Goal: Information Seeking & Learning: Learn about a topic

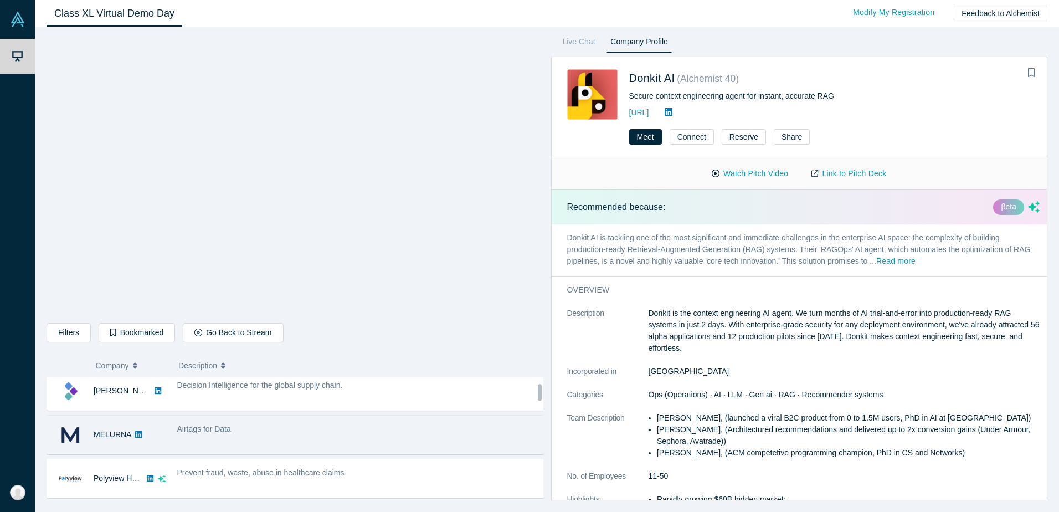
scroll to position [50, 0]
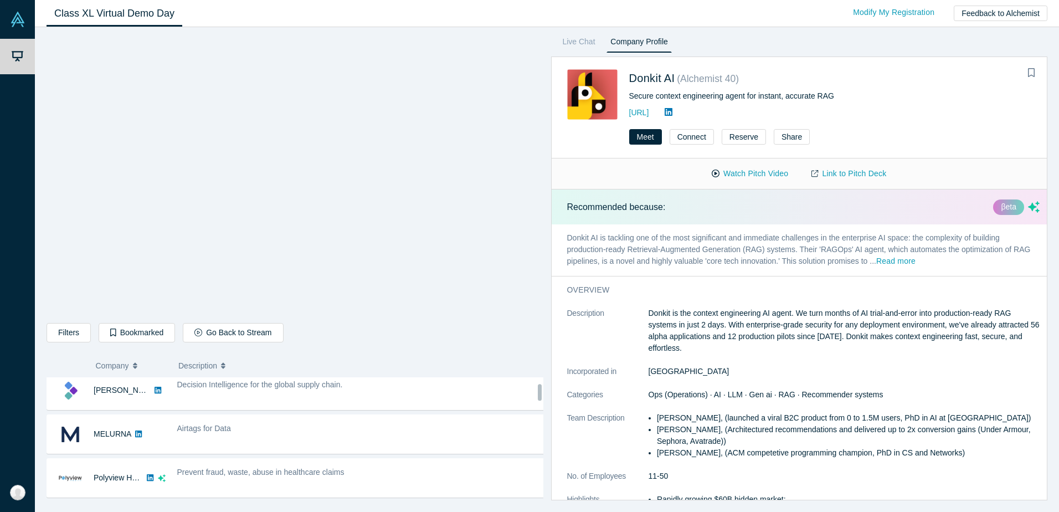
drag, startPoint x: 173, startPoint y: 444, endPoint x: 452, endPoint y: 344, distance: 296.9
click at [173, 444] on div "Airtags for Data" at bounding box center [361, 434] width 380 height 35
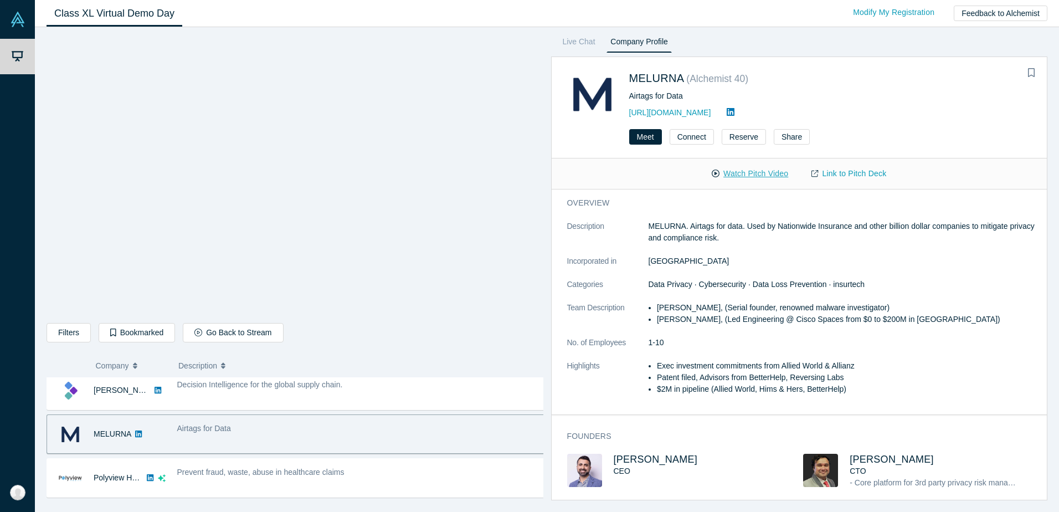
click at [761, 173] on button "Watch Pitch Video" at bounding box center [750, 173] width 100 height 19
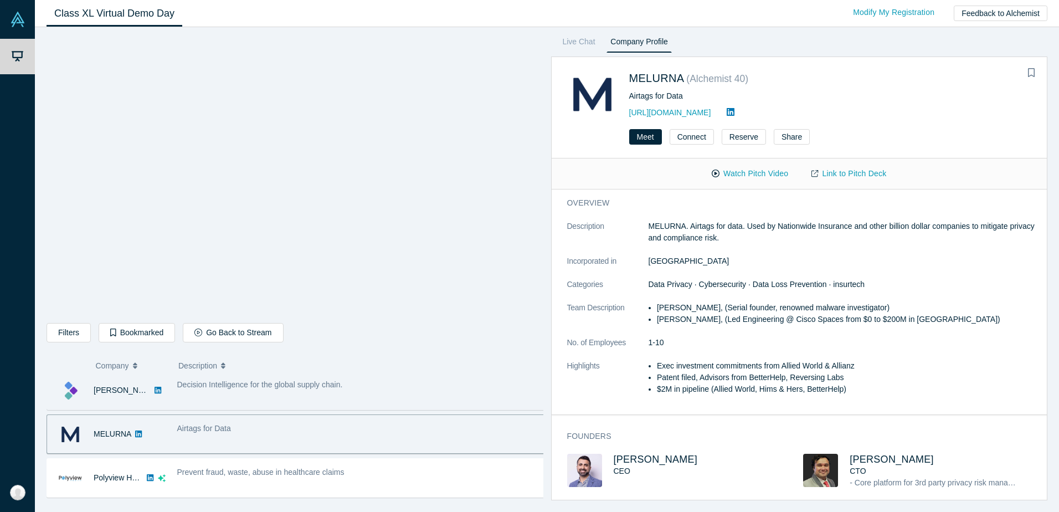
click at [462, 395] on div "Decision Intelligence for the global supply chain." at bounding box center [361, 390] width 380 height 35
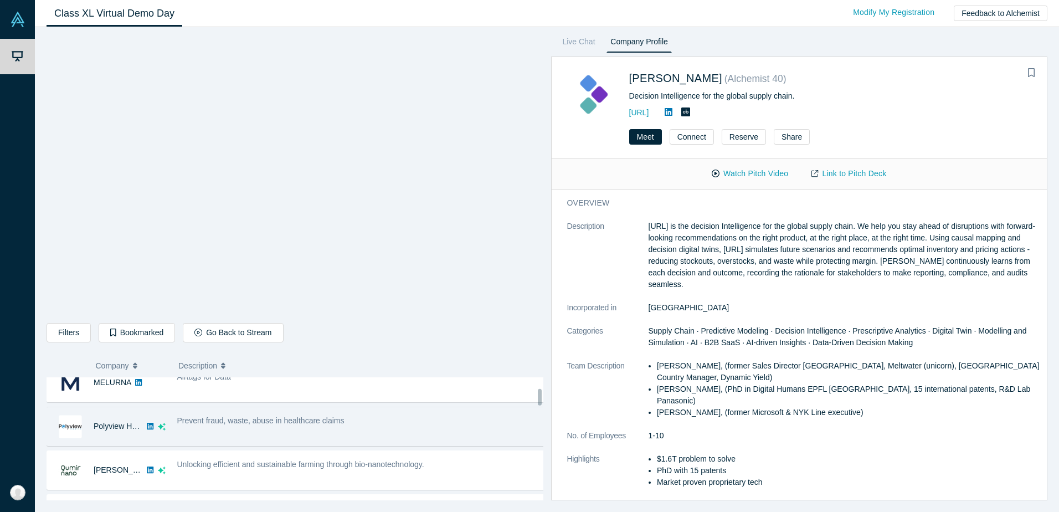
scroll to position [108, 0]
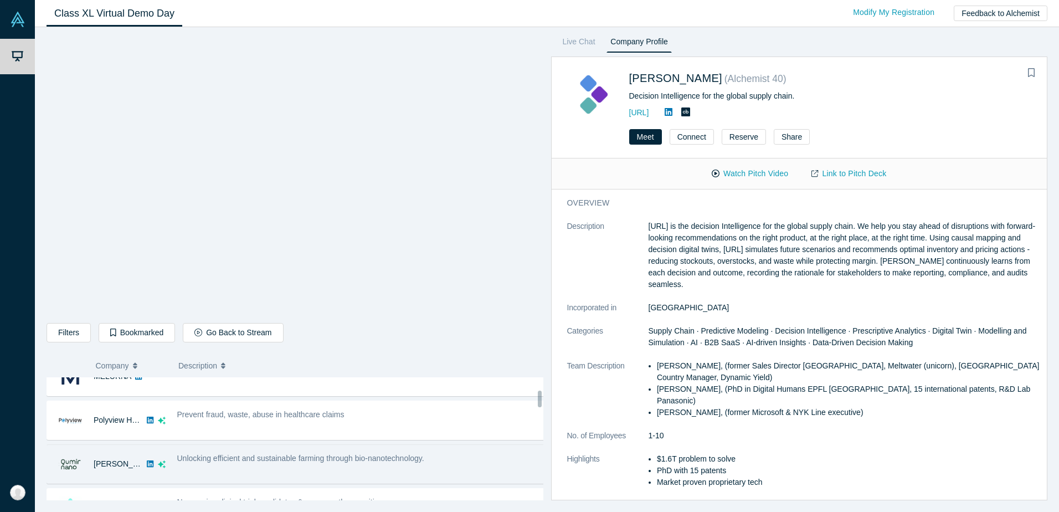
click at [234, 462] on span "Unlocking efficient and sustainable farming through bio-nanotechnology." at bounding box center [300, 458] width 247 height 9
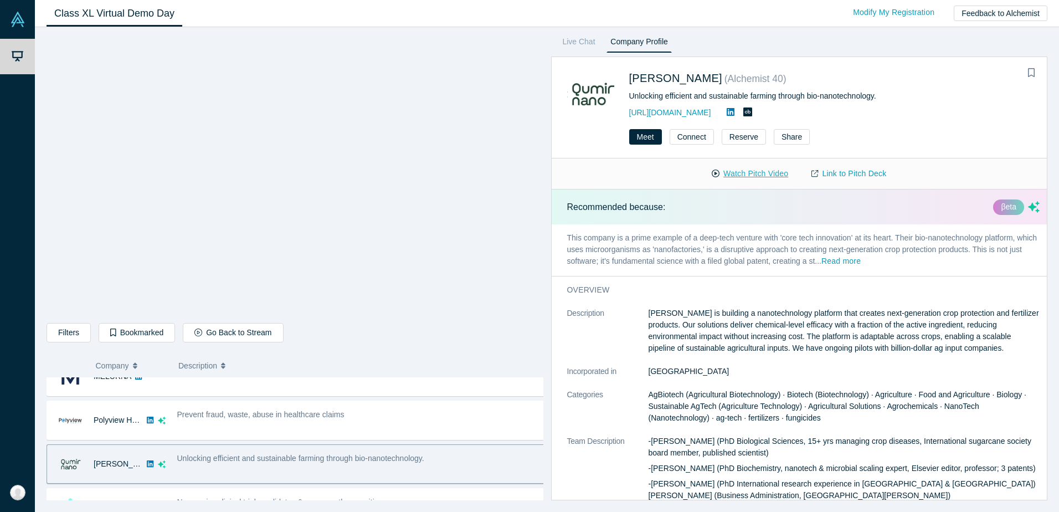
click at [736, 176] on button "Watch Pitch Video" at bounding box center [750, 173] width 100 height 19
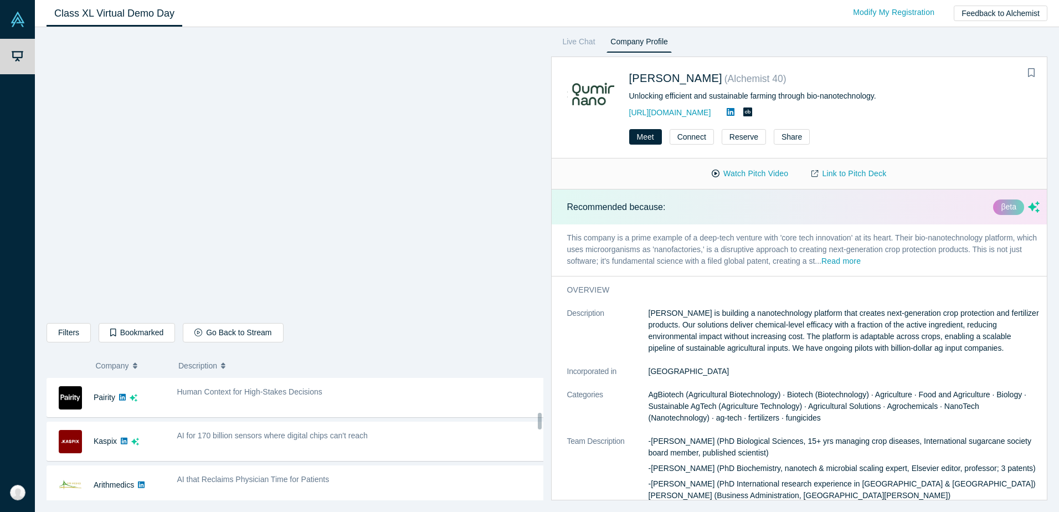
scroll to position [306, 0]
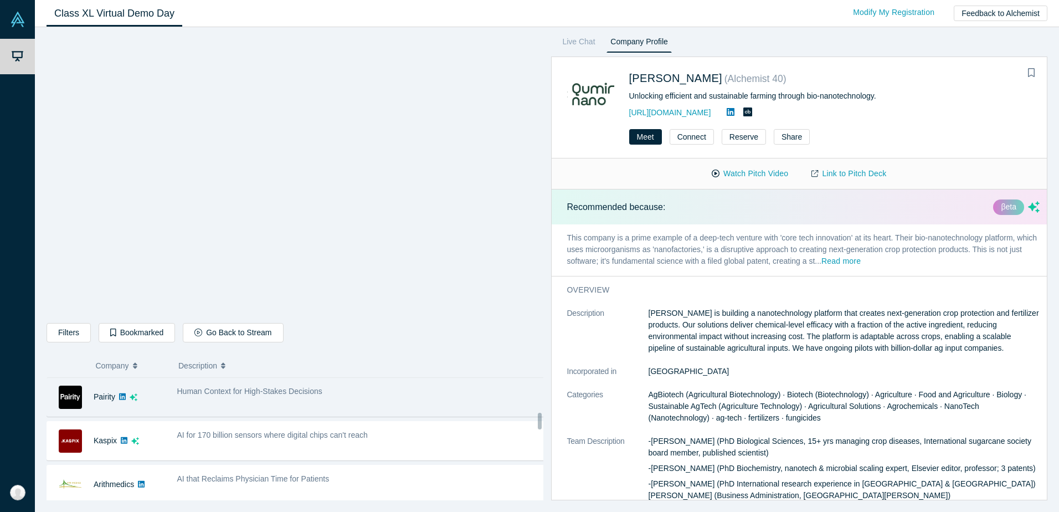
click at [214, 391] on span "Human Context for High-Stakes Decisions" at bounding box center [249, 391] width 145 height 9
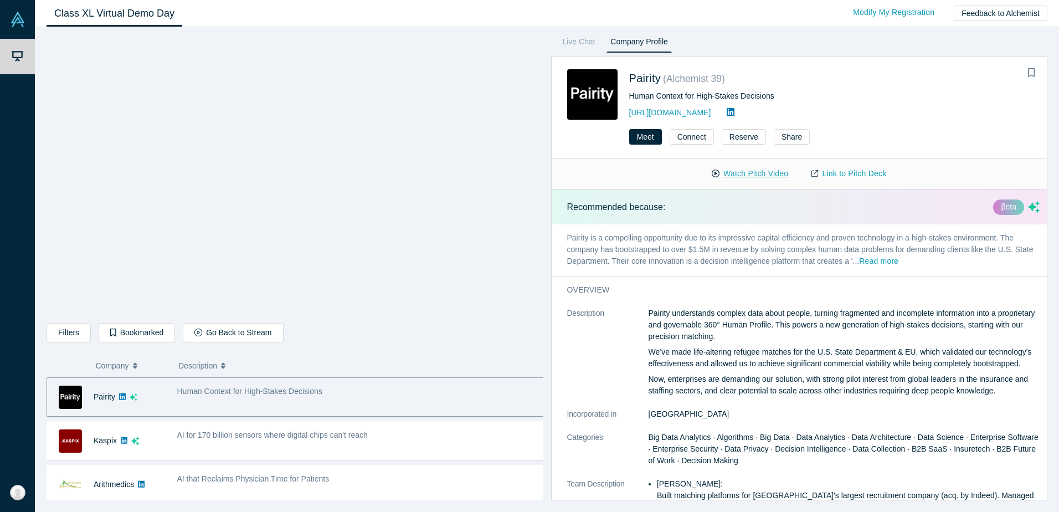
click at [740, 175] on button "Watch Pitch Video" at bounding box center [750, 173] width 100 height 19
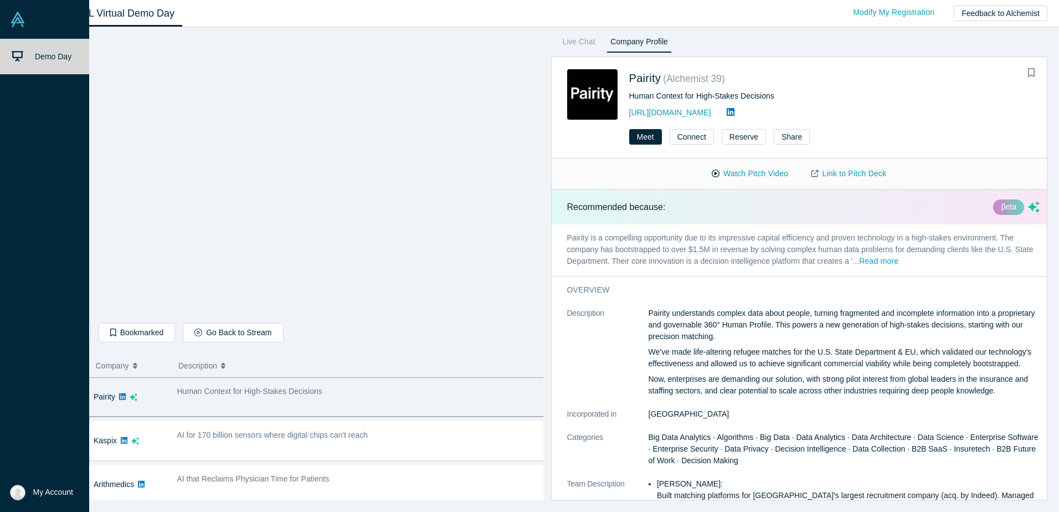
click at [13, 331] on div "Demo Day" at bounding box center [49, 260] width 98 height 443
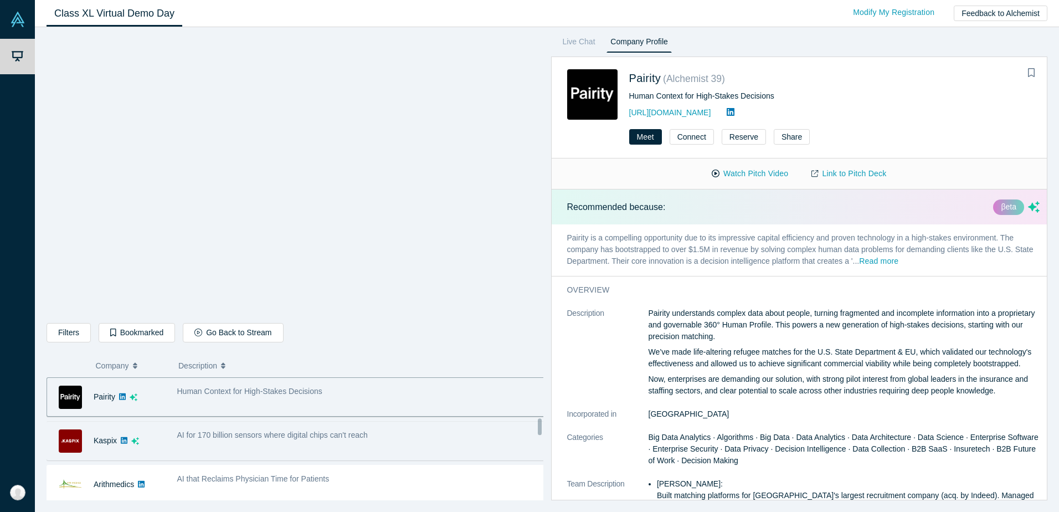
scroll to position [389, 0]
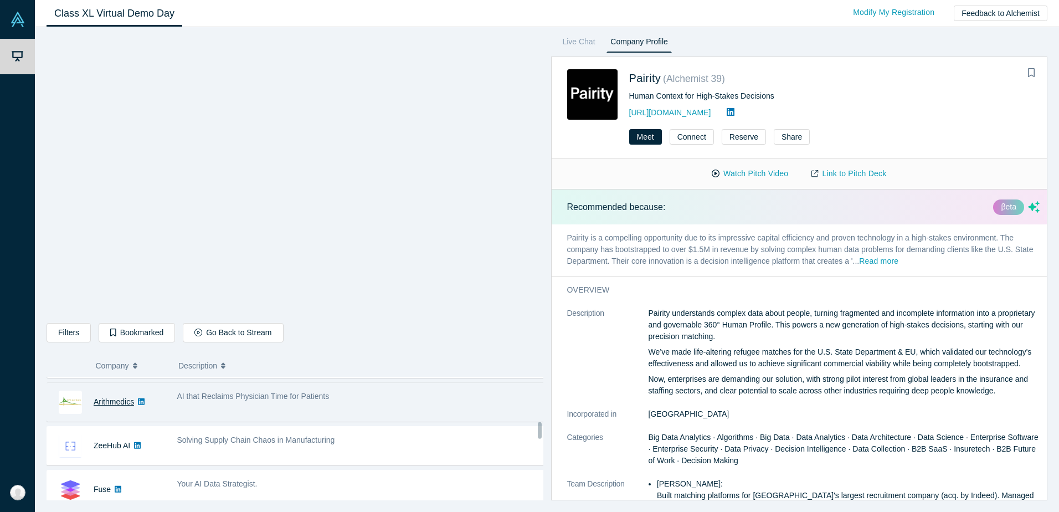
click at [122, 404] on link "Arithmedics" at bounding box center [114, 401] width 40 height 9
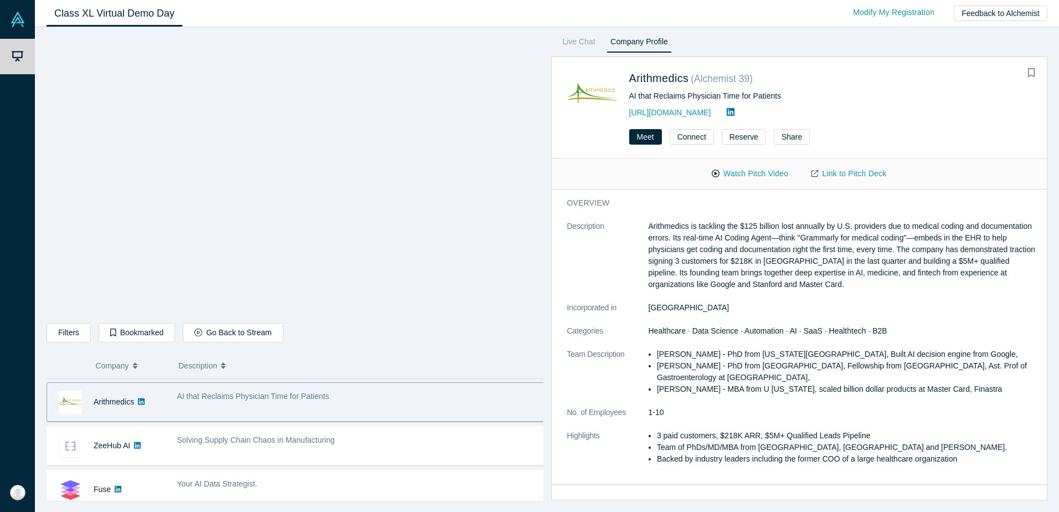
click at [346, 404] on div "AI that Reclaims Physician Time for Patients" at bounding box center [361, 402] width 380 height 35
click at [785, 177] on button "Watch Pitch Video" at bounding box center [750, 173] width 100 height 19
click at [223, 508] on div "Filters AI Artificial Intelligence AI (Artificial Intelligence) B2B SaaS Data A…" at bounding box center [547, 269] width 1025 height 485
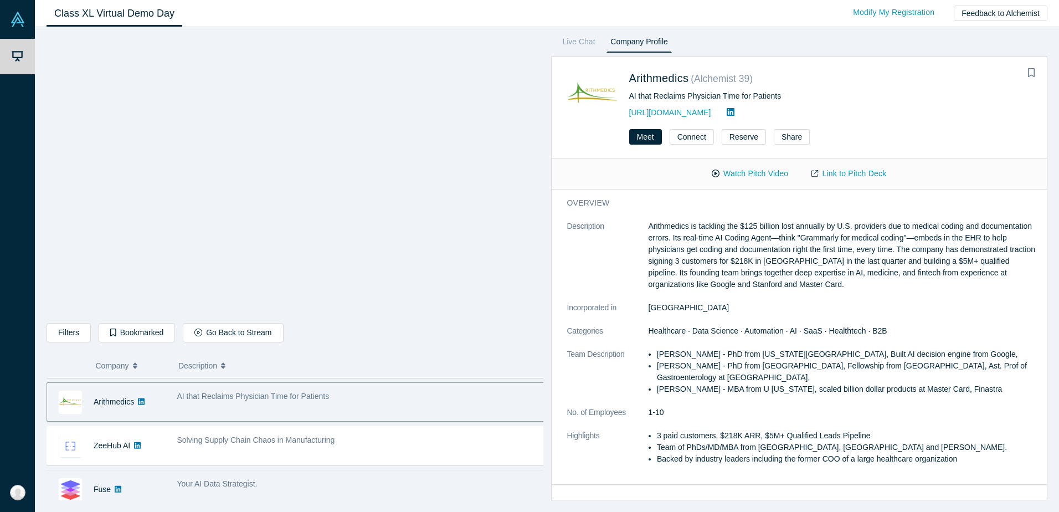
click at [213, 496] on div "Your AI Data Strategist." at bounding box center [361, 489] width 380 height 35
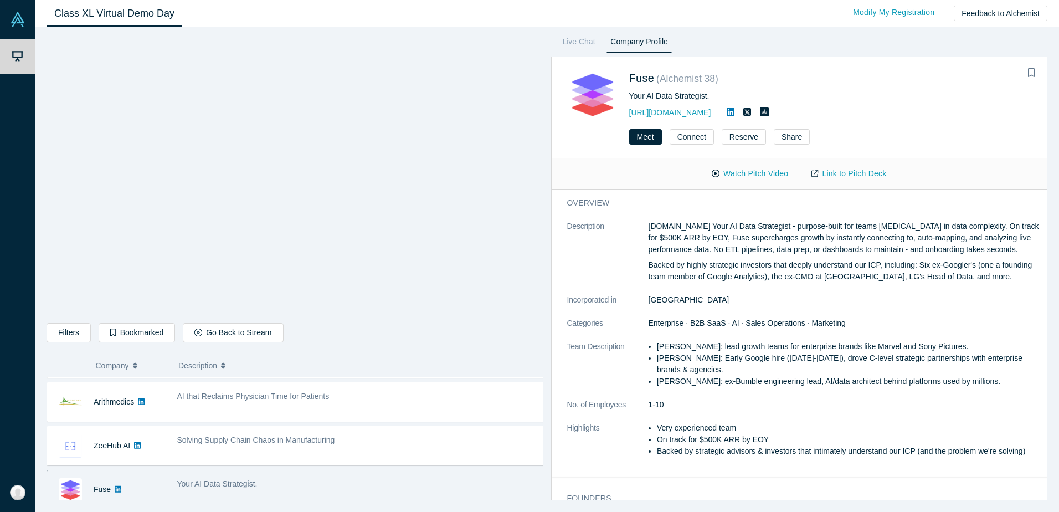
scroll to position [398, 0]
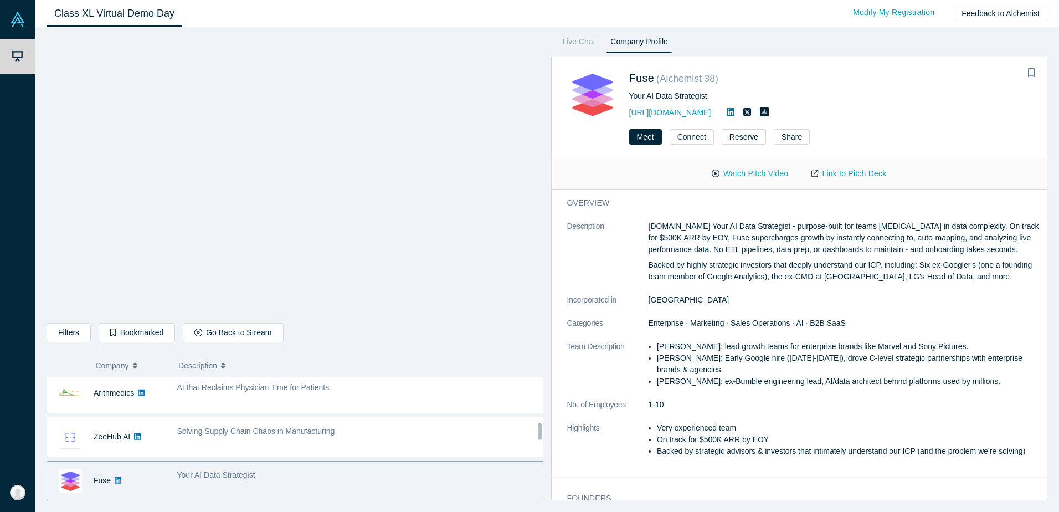
click at [754, 173] on button "Watch Pitch Video" at bounding box center [750, 173] width 100 height 19
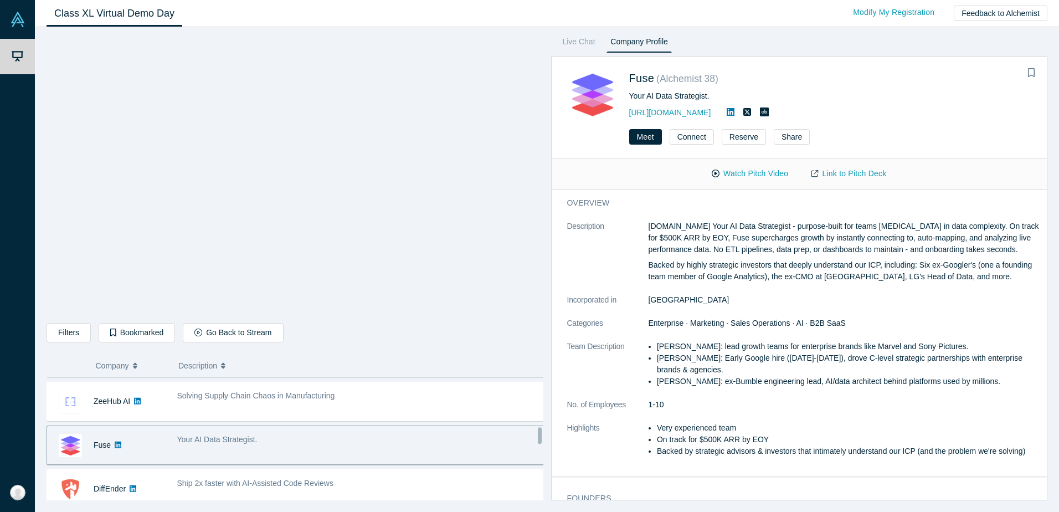
scroll to position [435, 0]
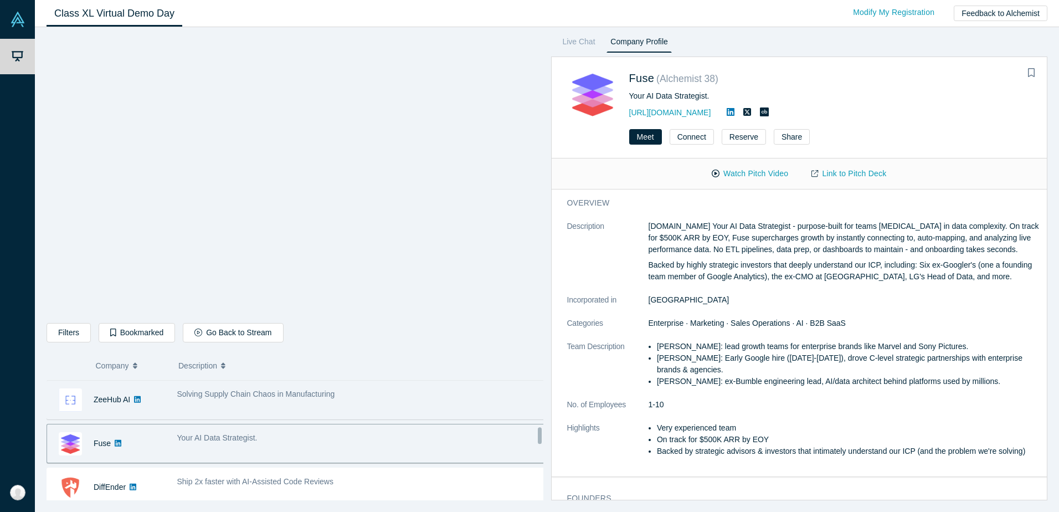
click at [322, 395] on span "Solving Supply Chain Chaos in Manufacturing" at bounding box center [256, 394] width 158 height 9
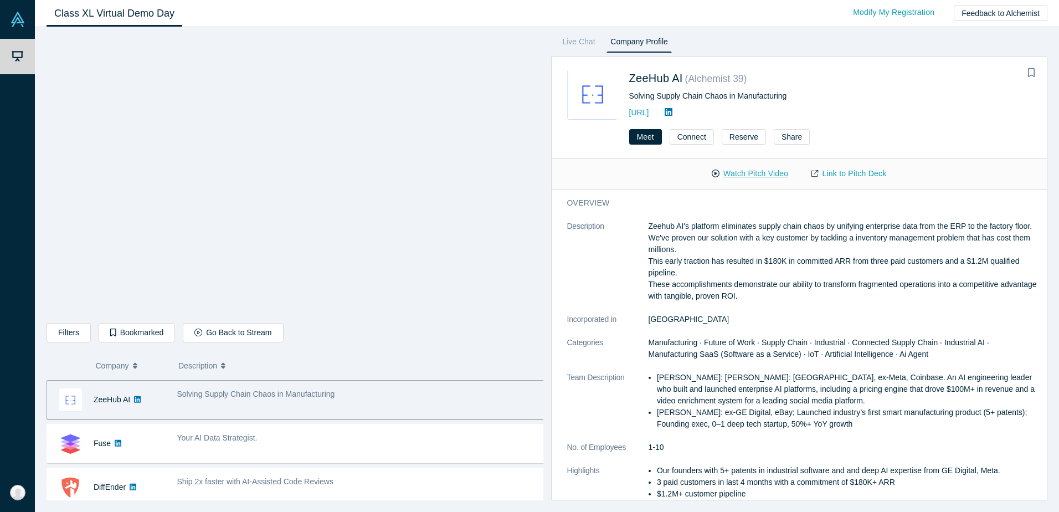
click at [775, 174] on button "Watch Pitch Video" at bounding box center [750, 173] width 100 height 19
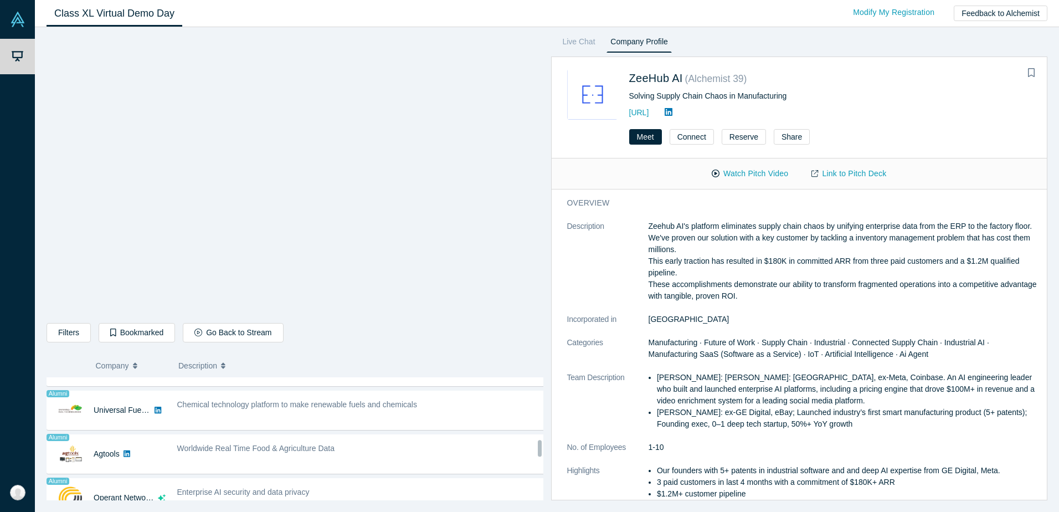
scroll to position [542, 0]
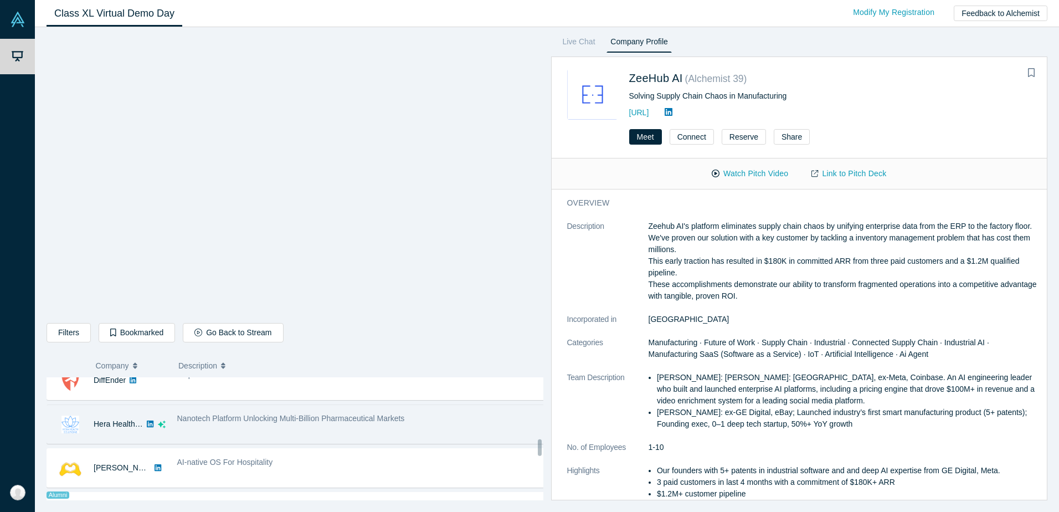
click at [407, 424] on div "Nanotech Platform Unlocking Multi-Billion Pharmaceutical Markets" at bounding box center [361, 424] width 380 height 35
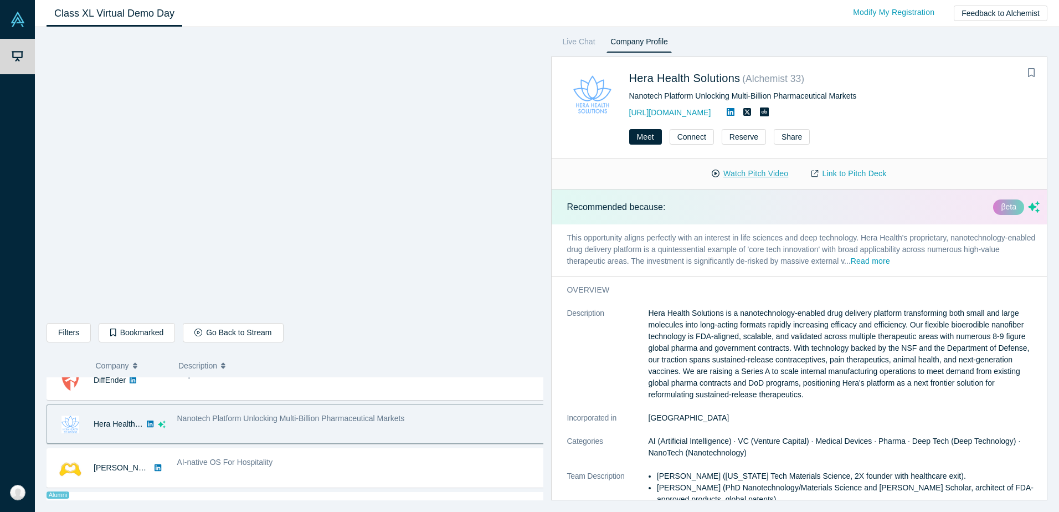
click at [735, 173] on button "Watch Pitch Video" at bounding box center [750, 173] width 100 height 19
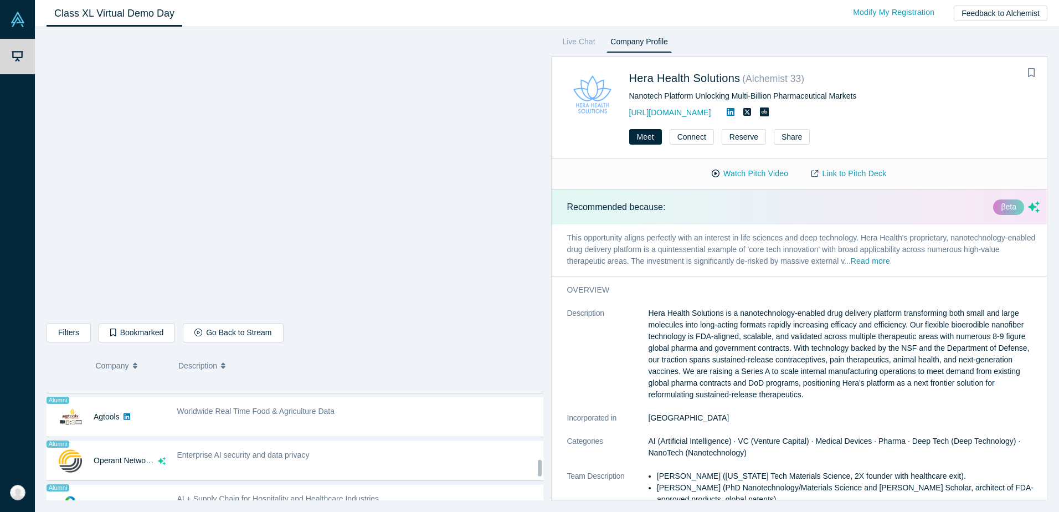
scroll to position [726, 0]
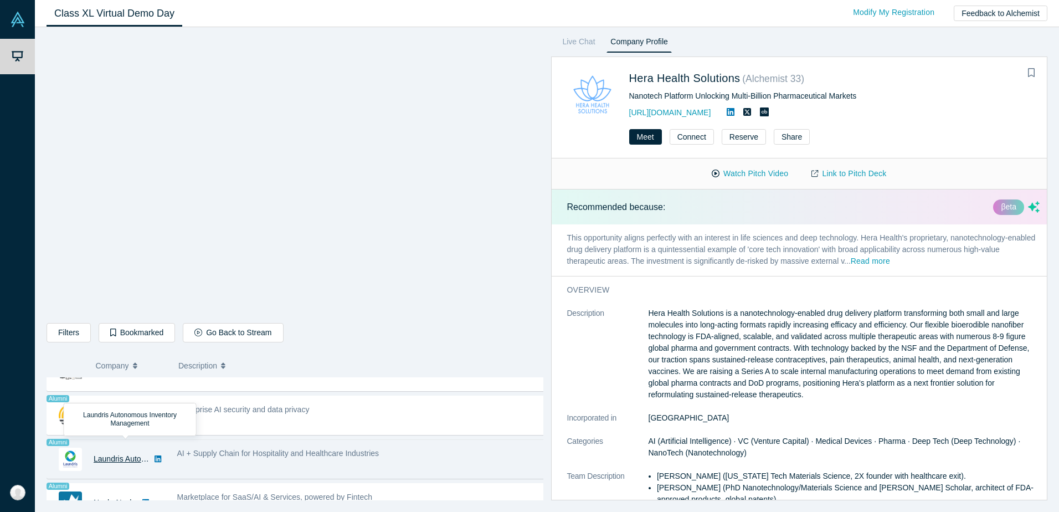
click at [119, 457] on link "Laundris Autonomous Inventory Management" at bounding box center [172, 458] width 157 height 9
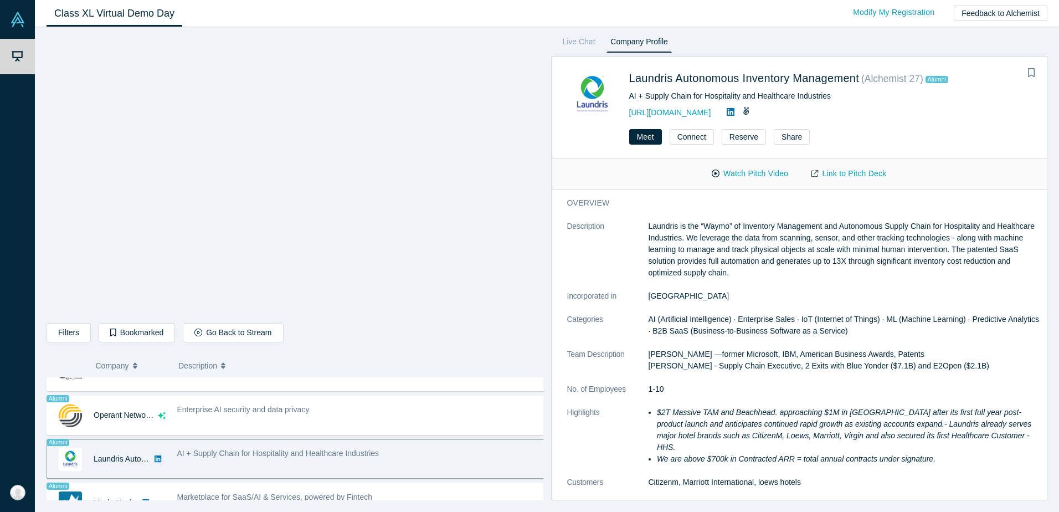
click at [303, 463] on div "AI + Supply Chain for Hospitality and Healthcare Industries" at bounding box center [361, 459] width 380 height 35
click at [734, 171] on button "Watch Pitch Video" at bounding box center [750, 173] width 100 height 19
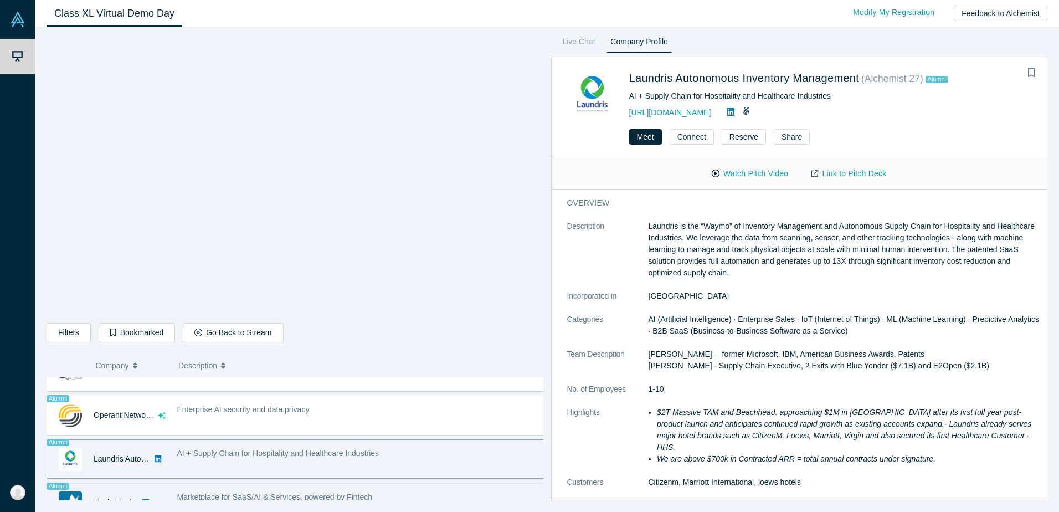
click at [342, 498] on span "Marketplace for SaaS/AI & Services, powered by Fintech" at bounding box center [275, 497] width 196 height 9
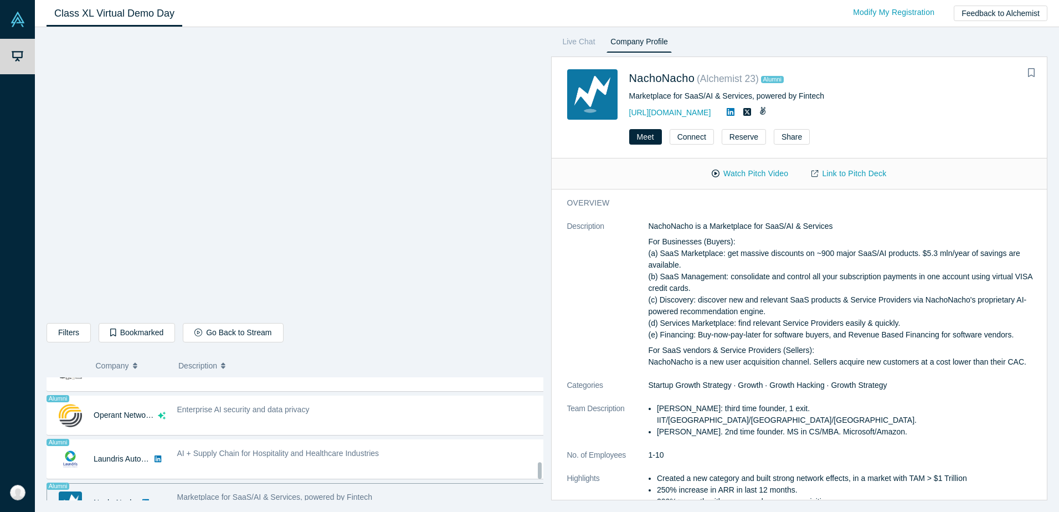
scroll to position [748, 0]
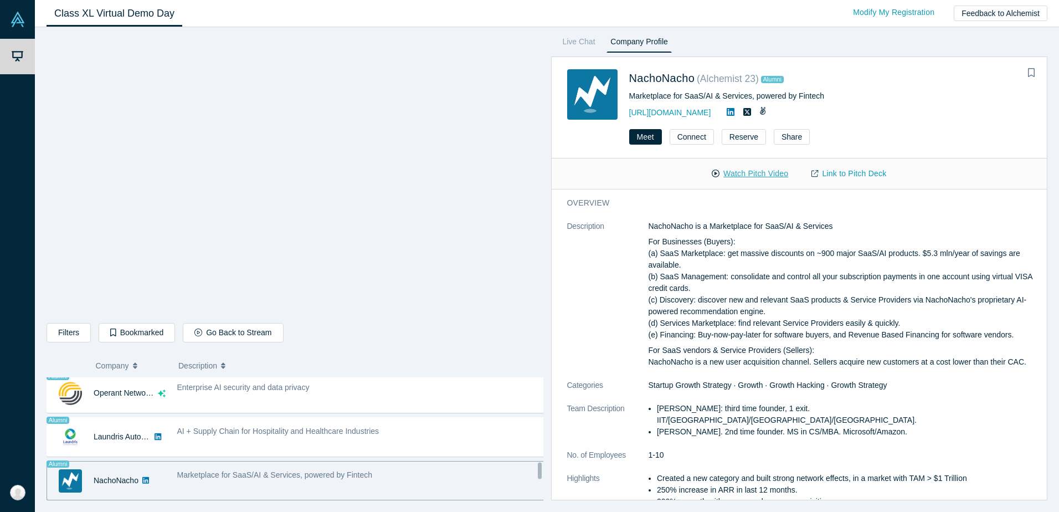
click at [746, 176] on button "Watch Pitch Video" at bounding box center [750, 173] width 100 height 19
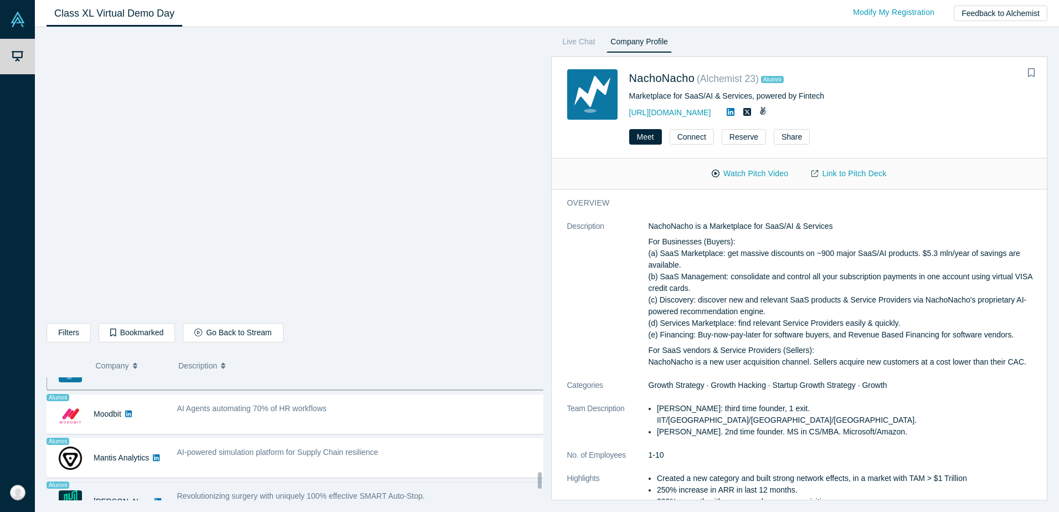
scroll to position [821, 0]
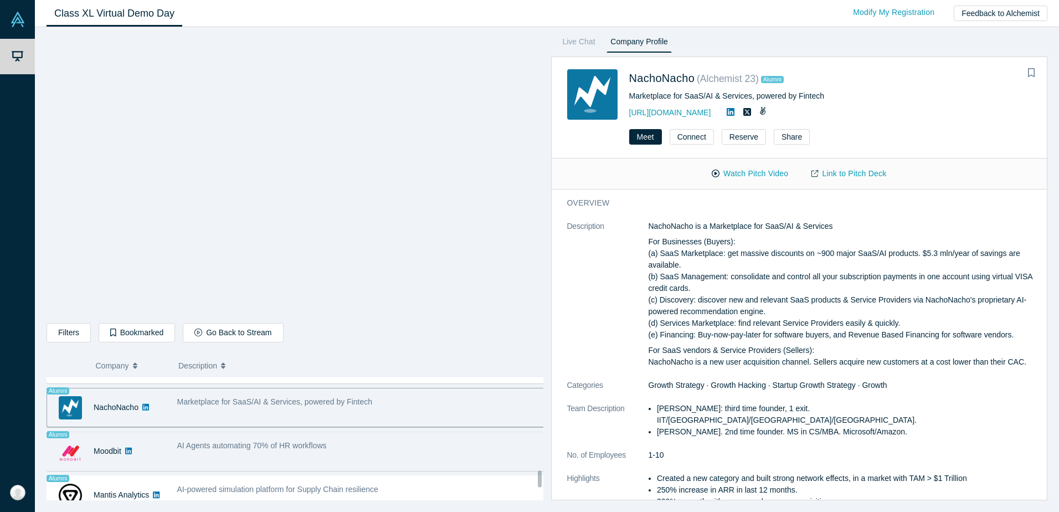
click at [385, 447] on div "AI Agents automating 70% of HR workflows" at bounding box center [361, 446] width 368 height 12
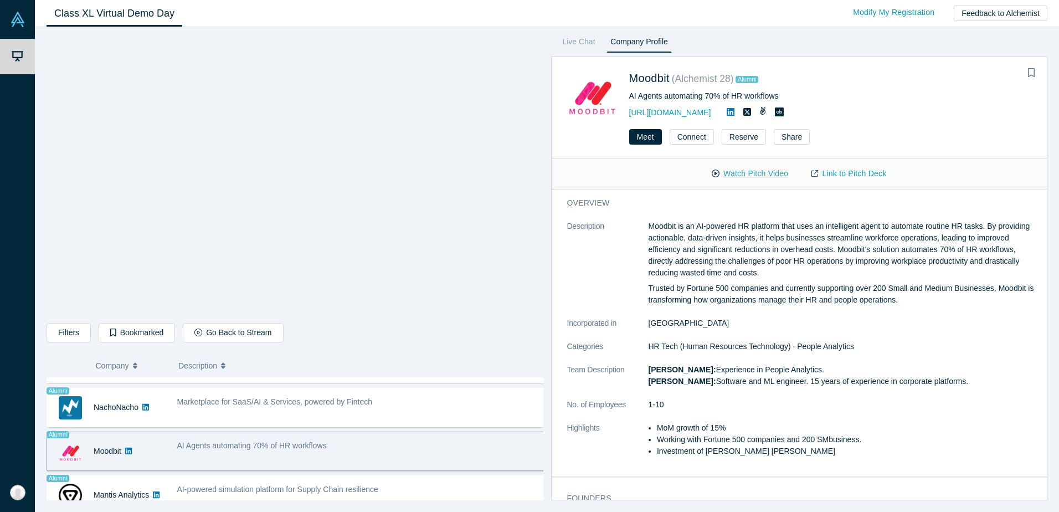
click at [743, 175] on button "Watch Pitch Video" at bounding box center [750, 173] width 100 height 19
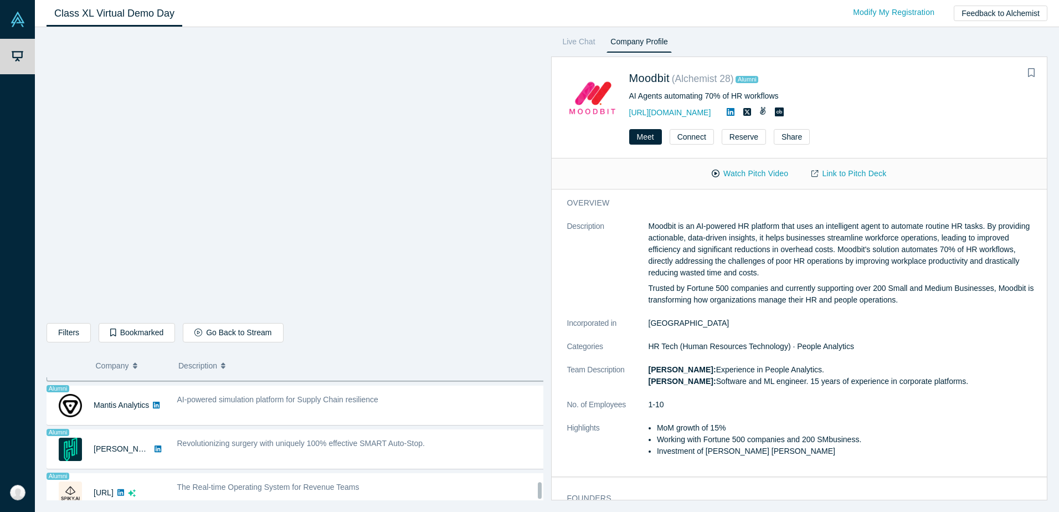
scroll to position [928, 0]
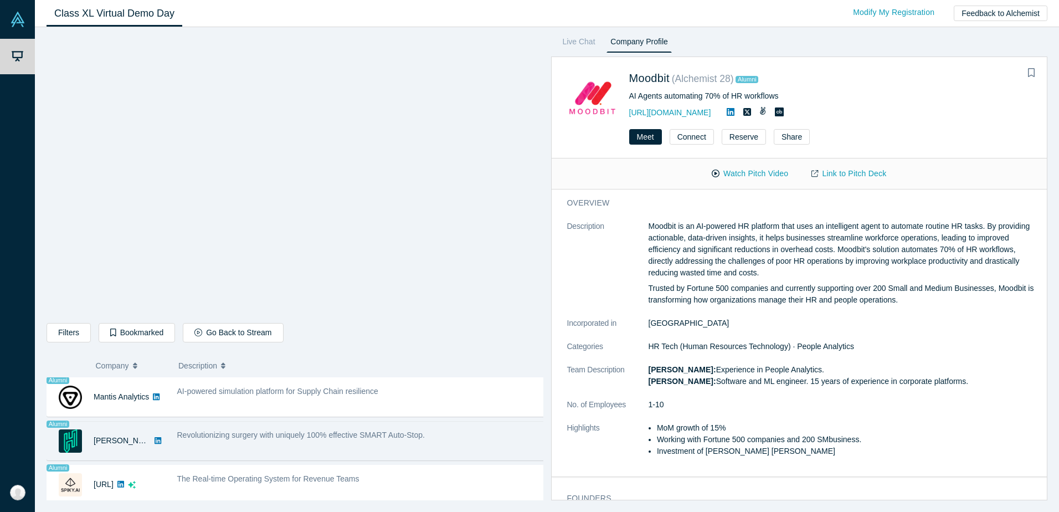
click at [410, 443] on div "Revolutionizing surgery with uniquely 100% effective SMART Auto-Stop." at bounding box center [361, 440] width 380 height 35
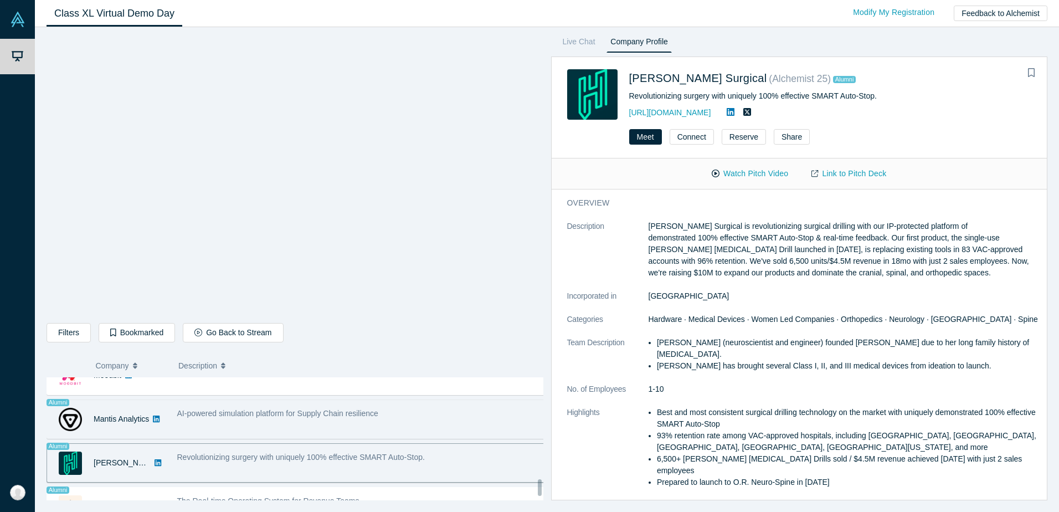
scroll to position [896, 0]
click at [417, 422] on div "AI-powered simulation platform for Supply Chain resilience" at bounding box center [361, 420] width 380 height 35
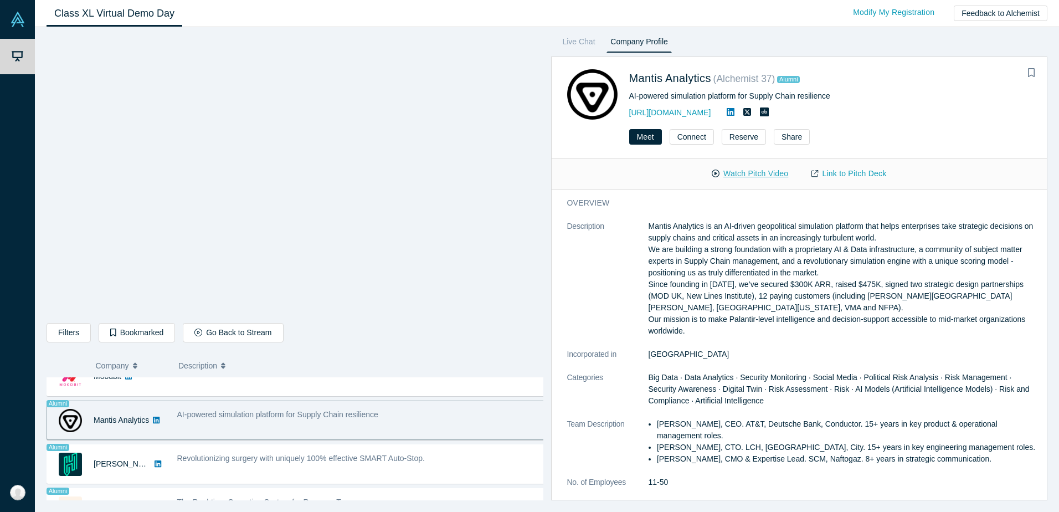
click at [733, 167] on button "Watch Pitch Video" at bounding box center [750, 173] width 100 height 19
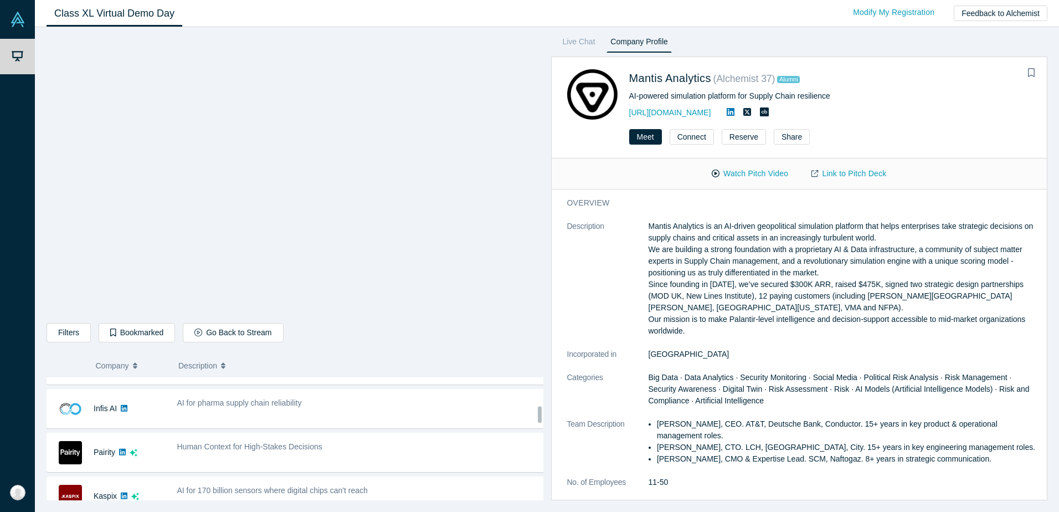
scroll to position [245, 0]
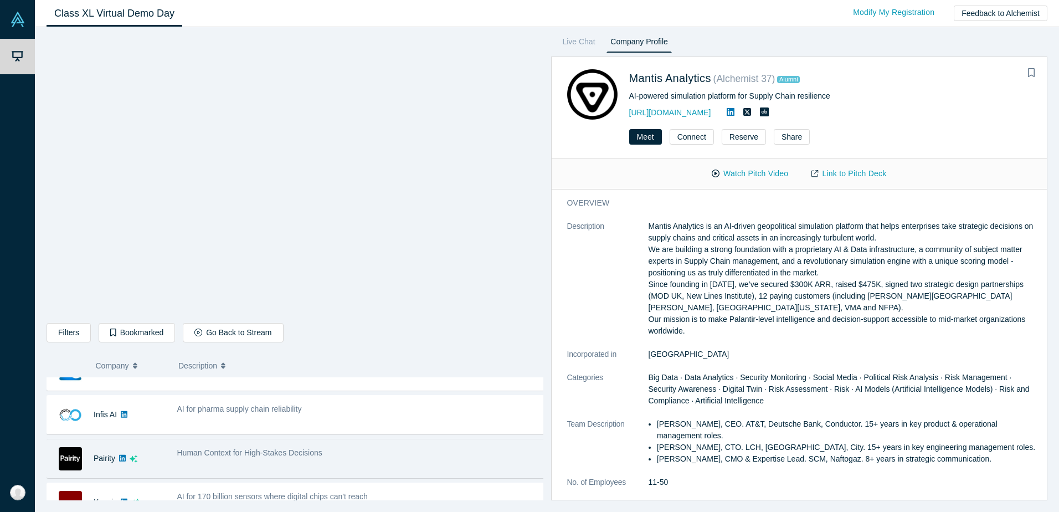
click at [432, 453] on div "Human Context for High-Stakes Decisions" at bounding box center [361, 453] width 368 height 12
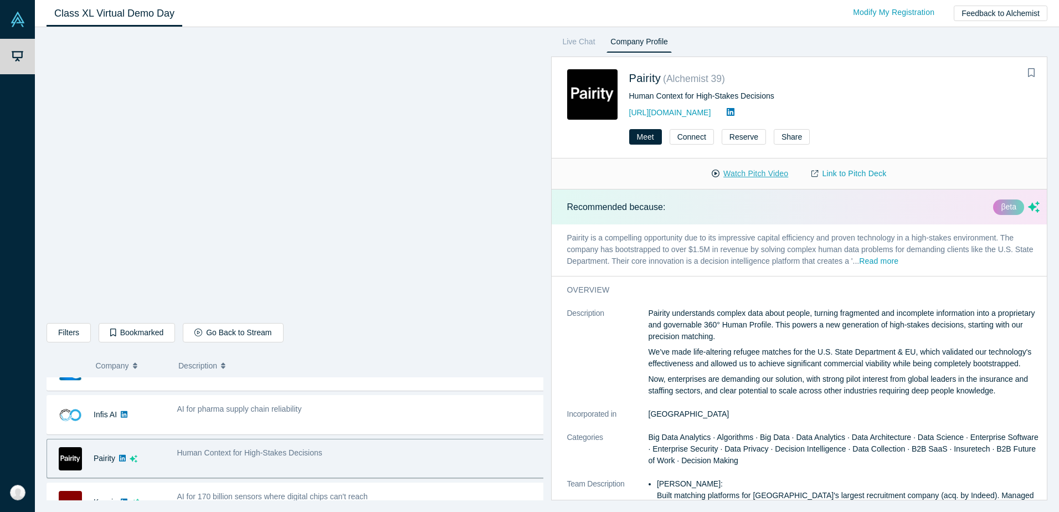
click at [731, 173] on button "Watch Pitch Video" at bounding box center [750, 173] width 100 height 19
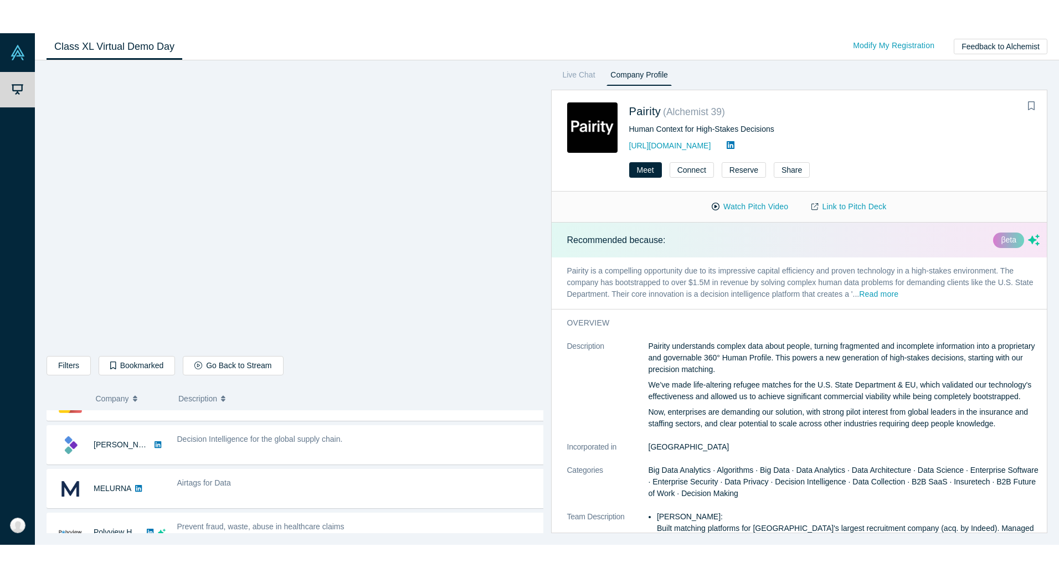
scroll to position [0, 0]
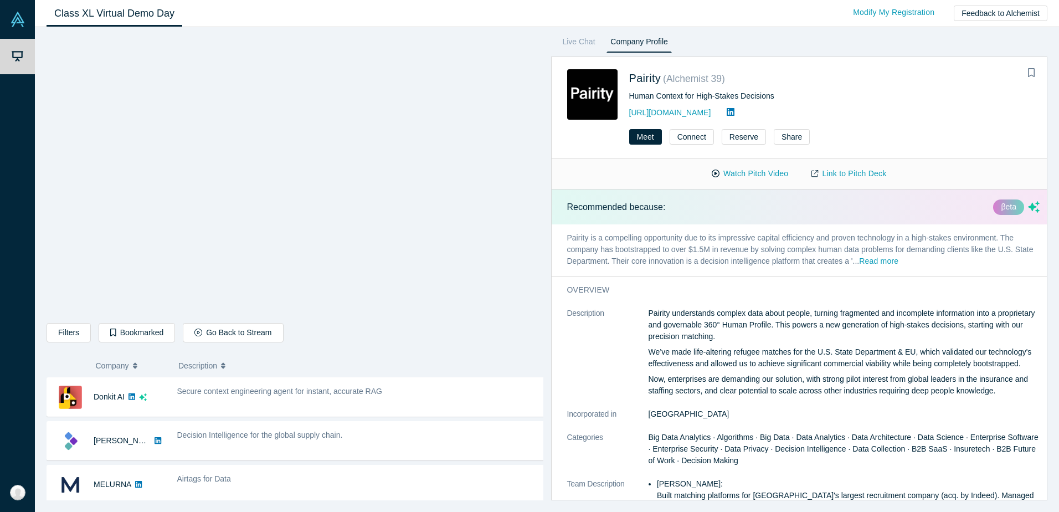
click at [336, 407] on div "Secure context engineering agent for instant, accurate RAG" at bounding box center [361, 397] width 380 height 35
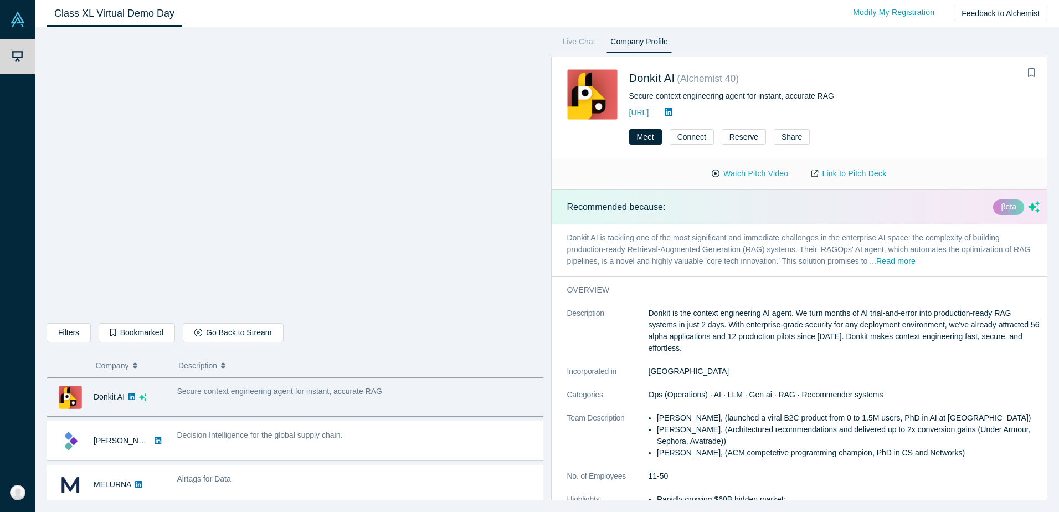
click at [761, 172] on button "Watch Pitch Video" at bounding box center [750, 173] width 100 height 19
